Goal: Task Accomplishment & Management: Use online tool/utility

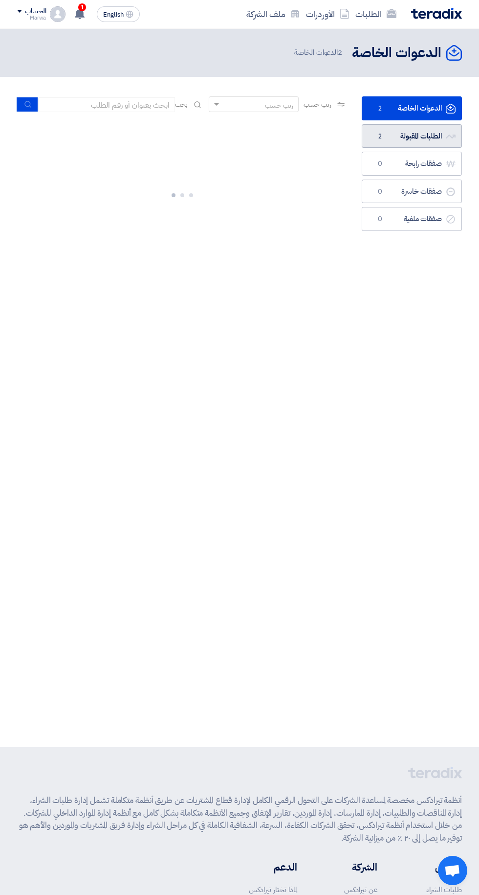
click at [411, 136] on link "الطلبات المقبولة الطلبات المقبولة 2" at bounding box center [412, 136] width 100 height 24
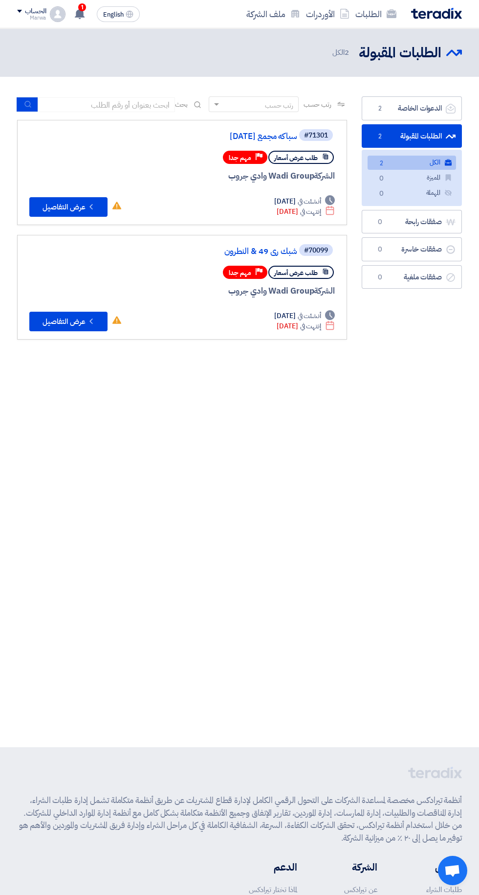
scroll to position [0, -2]
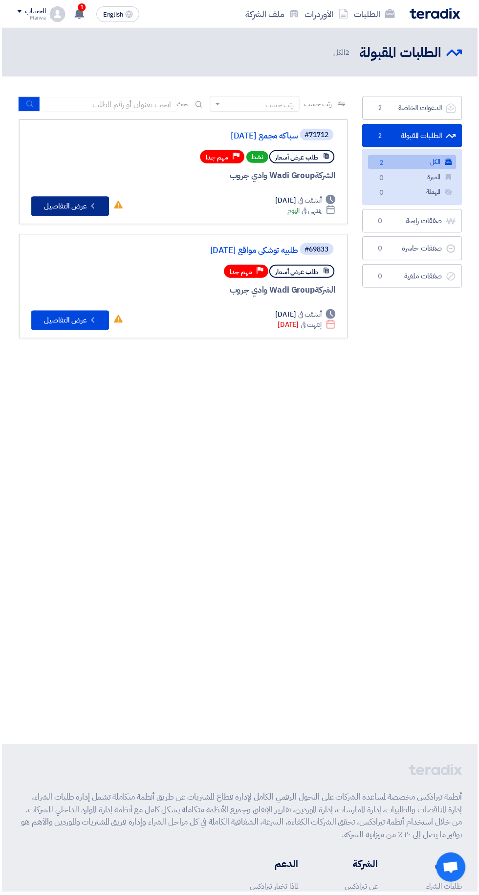
click at [93, 206] on icon "Check details" at bounding box center [93, 206] width 9 height 9
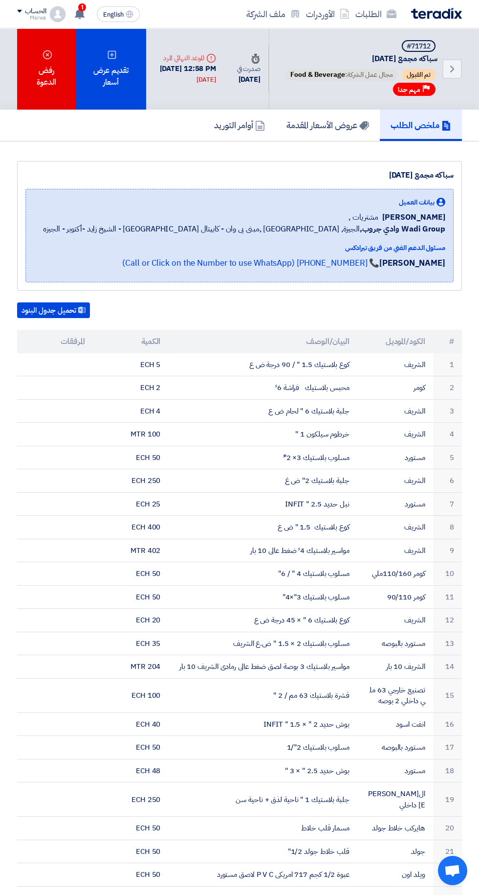
click at [114, 86] on div "تقديم عرض أسعار" at bounding box center [111, 68] width 70 height 81
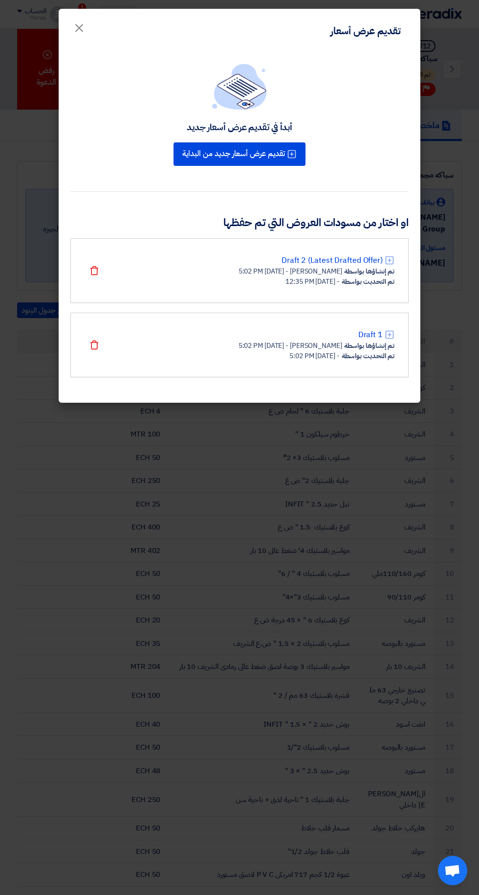
click at [327, 259] on link "Draft 2 (Latest Drafted Offer)" at bounding box center [332, 260] width 101 height 12
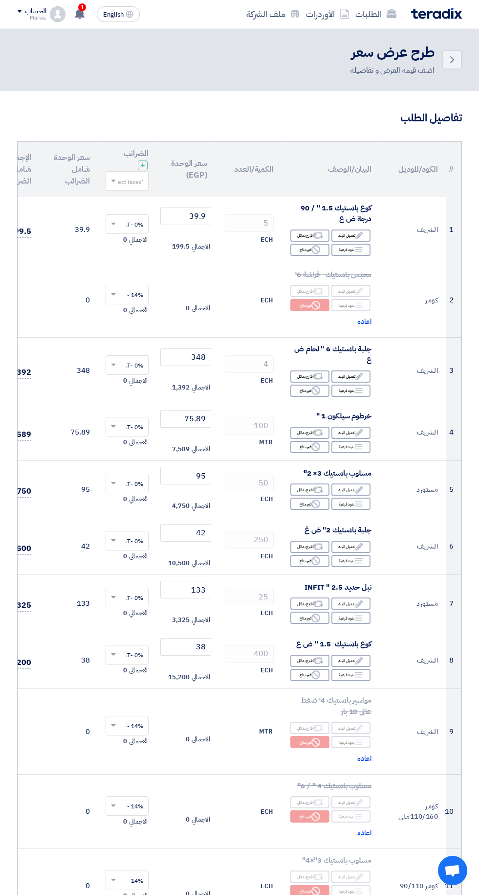
click at [114, 181] on span at bounding box center [113, 181] width 5 height 3
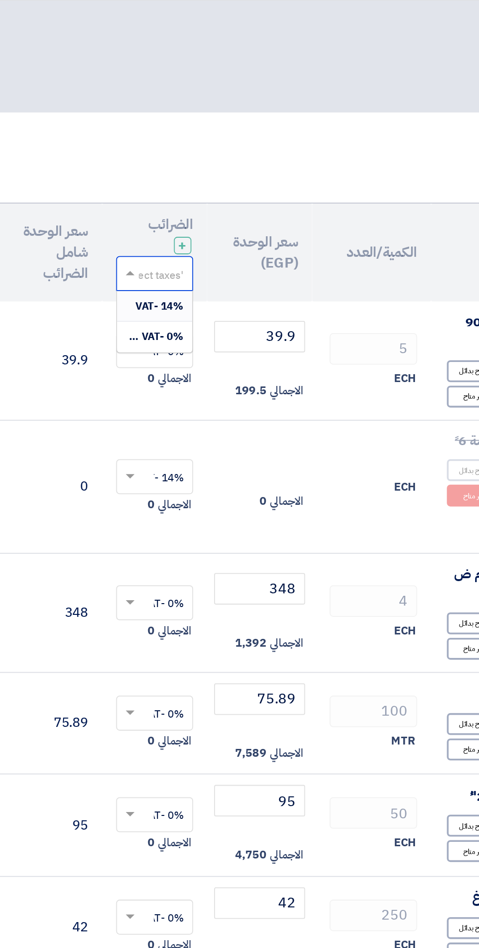
click at [114, 181] on span at bounding box center [113, 181] width 5 height 2
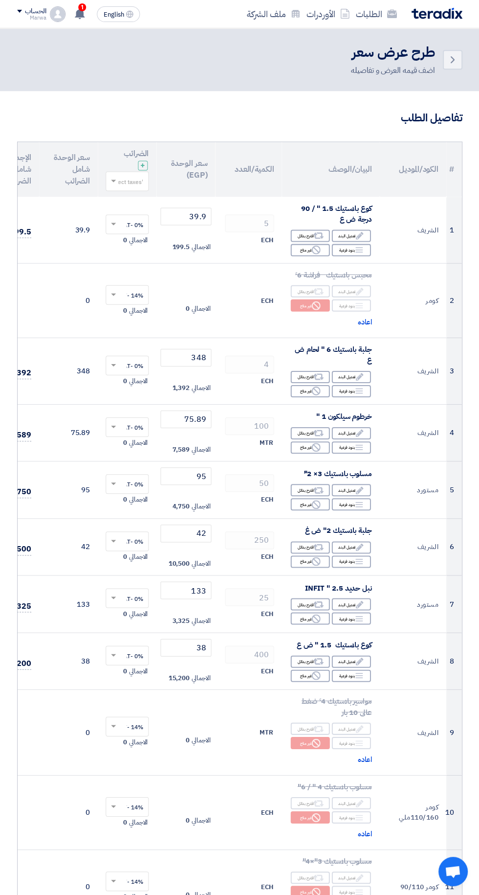
click at [446, 60] on link "Back" at bounding box center [453, 60] width 20 height 20
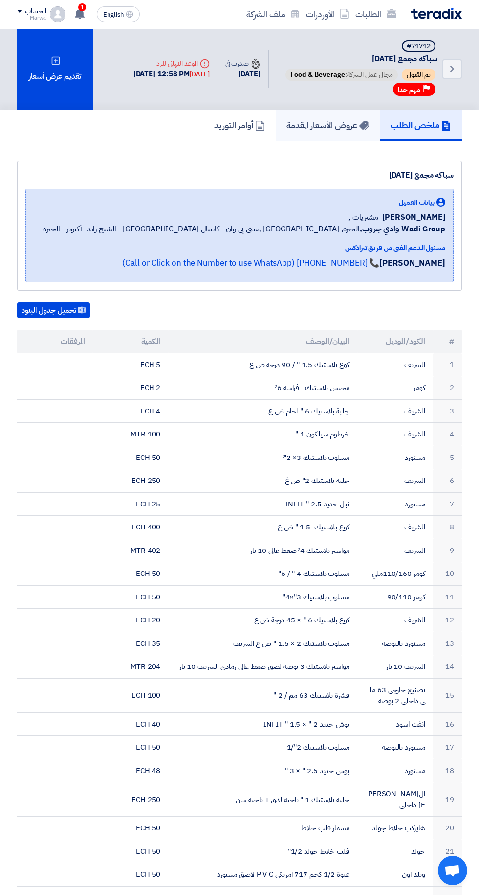
click at [348, 125] on h5 "عروض الأسعار المقدمة" at bounding box center [328, 124] width 83 height 11
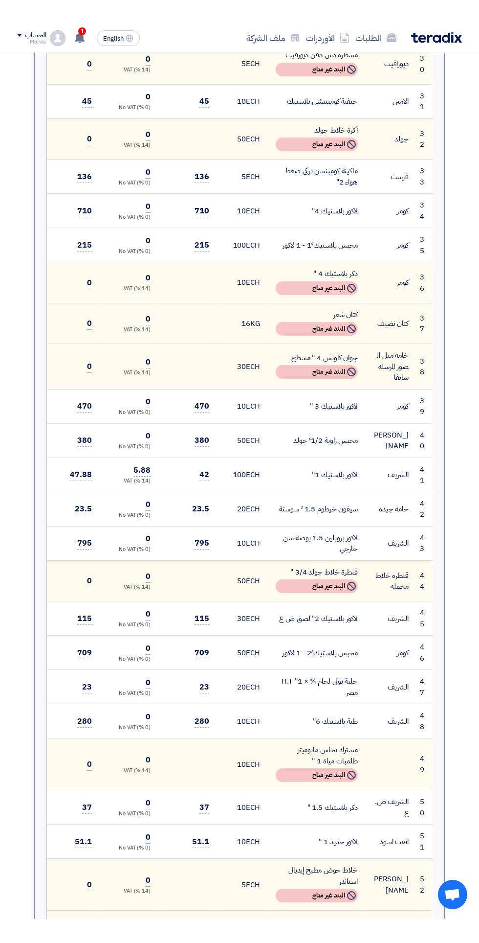
scroll to position [1712, 0]
